Goal: Transaction & Acquisition: Obtain resource

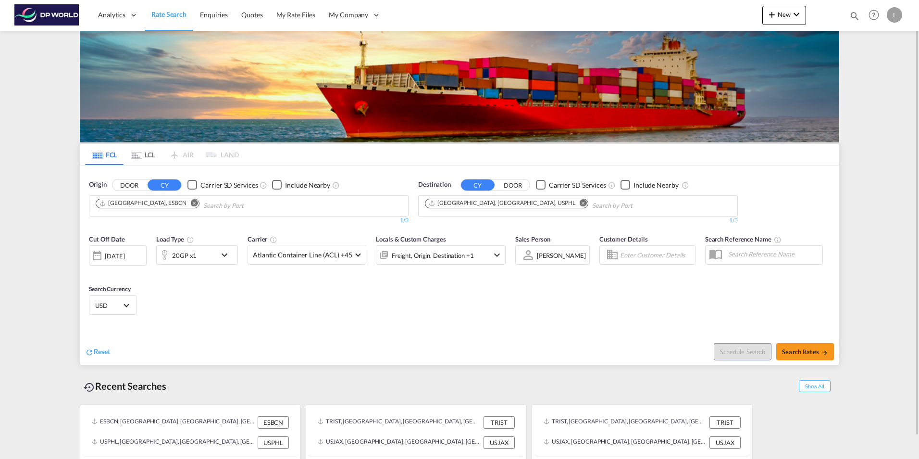
click at [191, 205] on md-icon "Remove" at bounding box center [194, 202] width 7 height 7
click at [152, 206] on input "Chips input." at bounding box center [141, 205] width 91 height 15
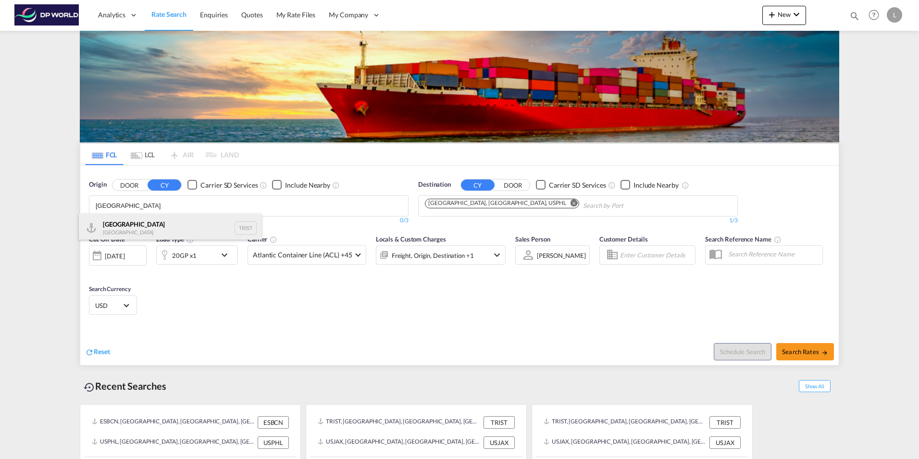
type input "[GEOGRAPHIC_DATA]"
click at [124, 228] on div "[GEOGRAPHIC_DATA] [GEOGRAPHIC_DATA] TRIST" at bounding box center [170, 227] width 183 height 29
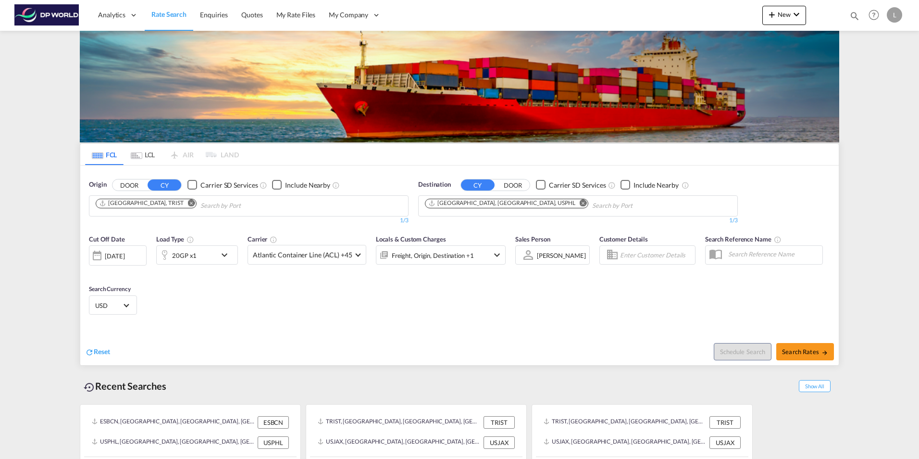
click at [580, 203] on md-icon "Remove" at bounding box center [583, 202] width 7 height 7
click at [472, 202] on input "Chips input." at bounding box center [470, 205] width 91 height 15
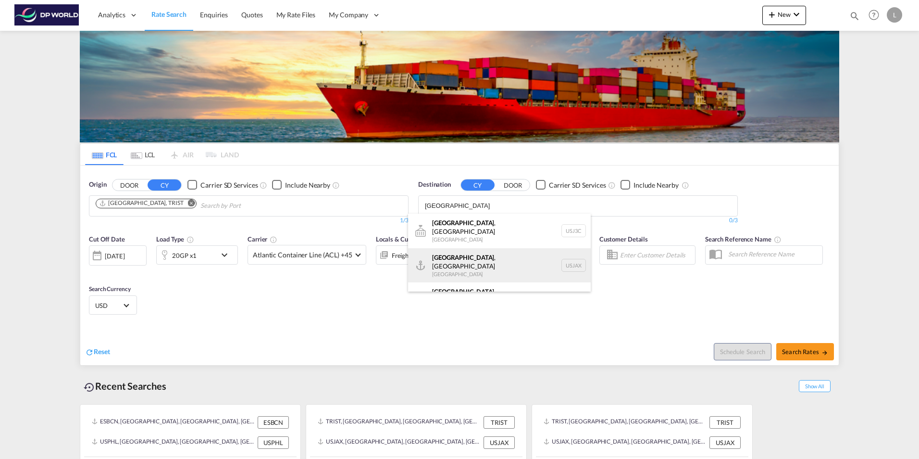
type input "[GEOGRAPHIC_DATA]"
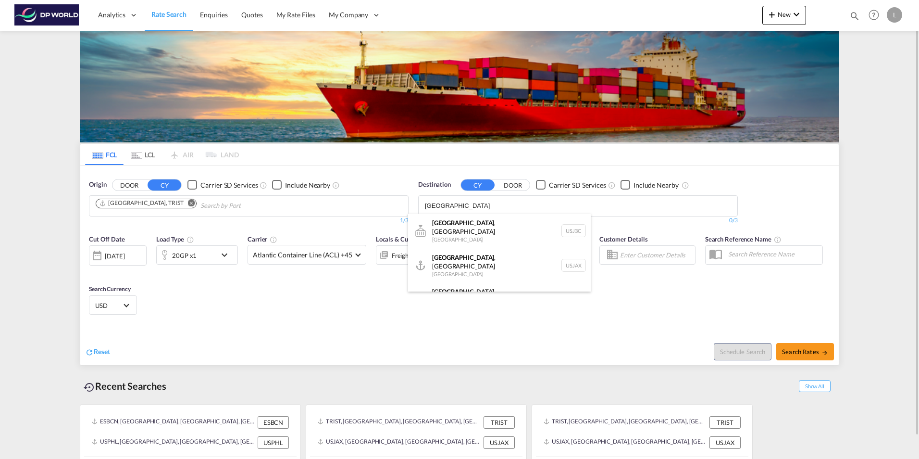
click at [496, 259] on div "[GEOGRAPHIC_DATA] , [GEOGRAPHIC_DATA] [GEOGRAPHIC_DATA] USJAX" at bounding box center [499, 265] width 183 height 35
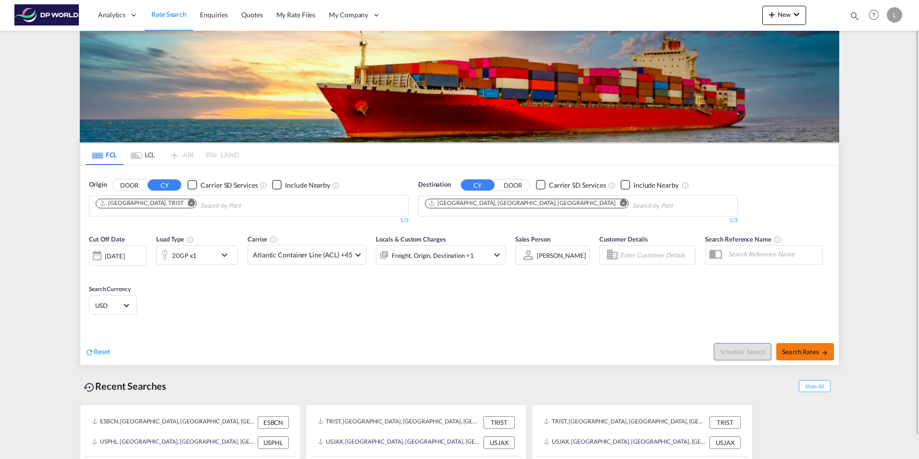
click at [794, 355] on span "Search Rates" at bounding box center [805, 352] width 46 height 8
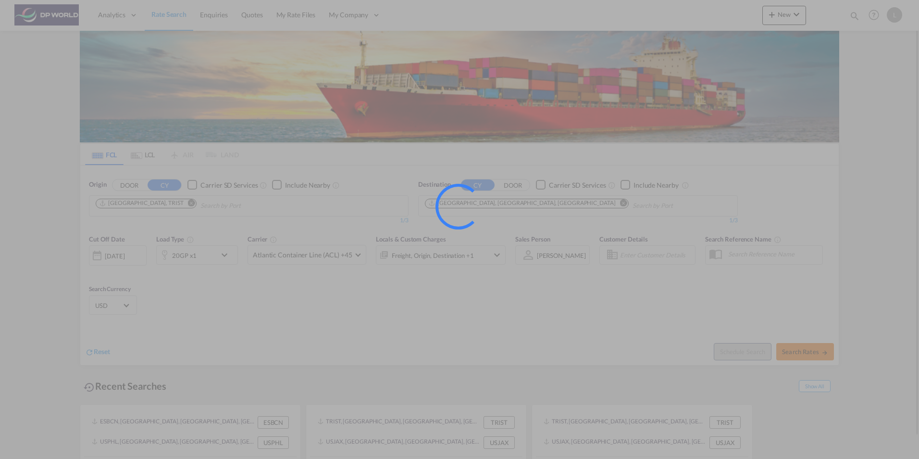
type input "TRIST to USJAX / [DATE]"
